Goal: Task Accomplishment & Management: Manage account settings

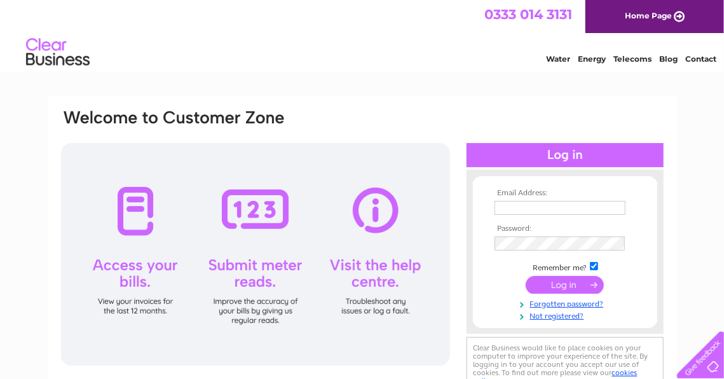
type input "admin@glowormrecording.com"
click at [557, 256] on div "Email Address: admin@glowormrecording.com Password:" at bounding box center [362, 381] width 724 height 573
click at [536, 285] on input "submit" at bounding box center [565, 285] width 78 height 18
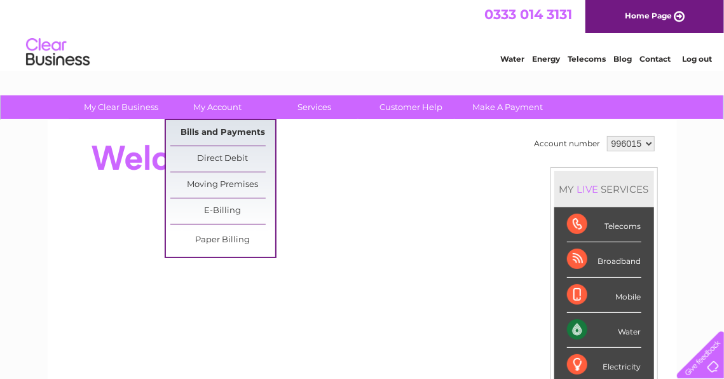
click at [214, 130] on link "Bills and Payments" at bounding box center [222, 132] width 105 height 25
click at [260, 134] on link "Bills and Payments" at bounding box center [222, 132] width 105 height 25
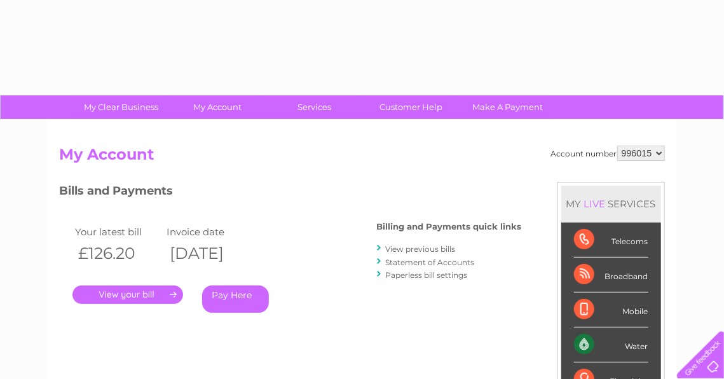
click at [89, 294] on link "." at bounding box center [127, 294] width 111 height 18
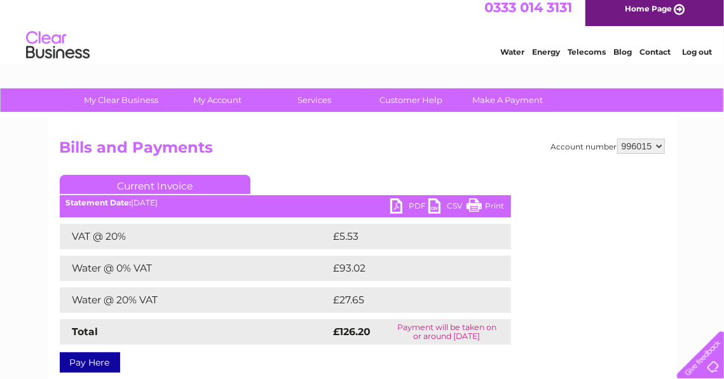
scroll to position [10, 0]
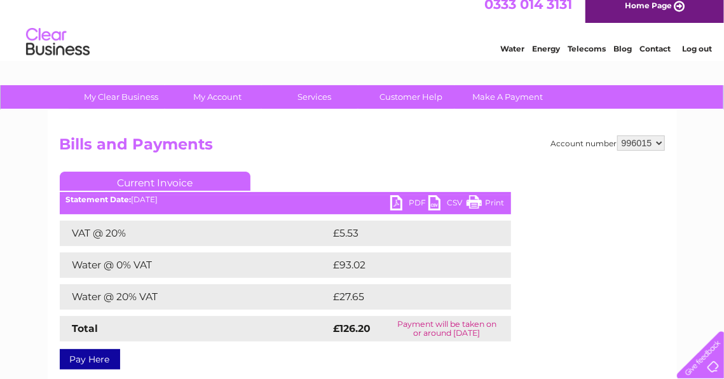
click at [398, 205] on link "PDF" at bounding box center [409, 204] width 38 height 18
click at [398, 204] on link "PDF" at bounding box center [409, 204] width 38 height 18
